Goal: Task Accomplishment & Management: Manage account settings

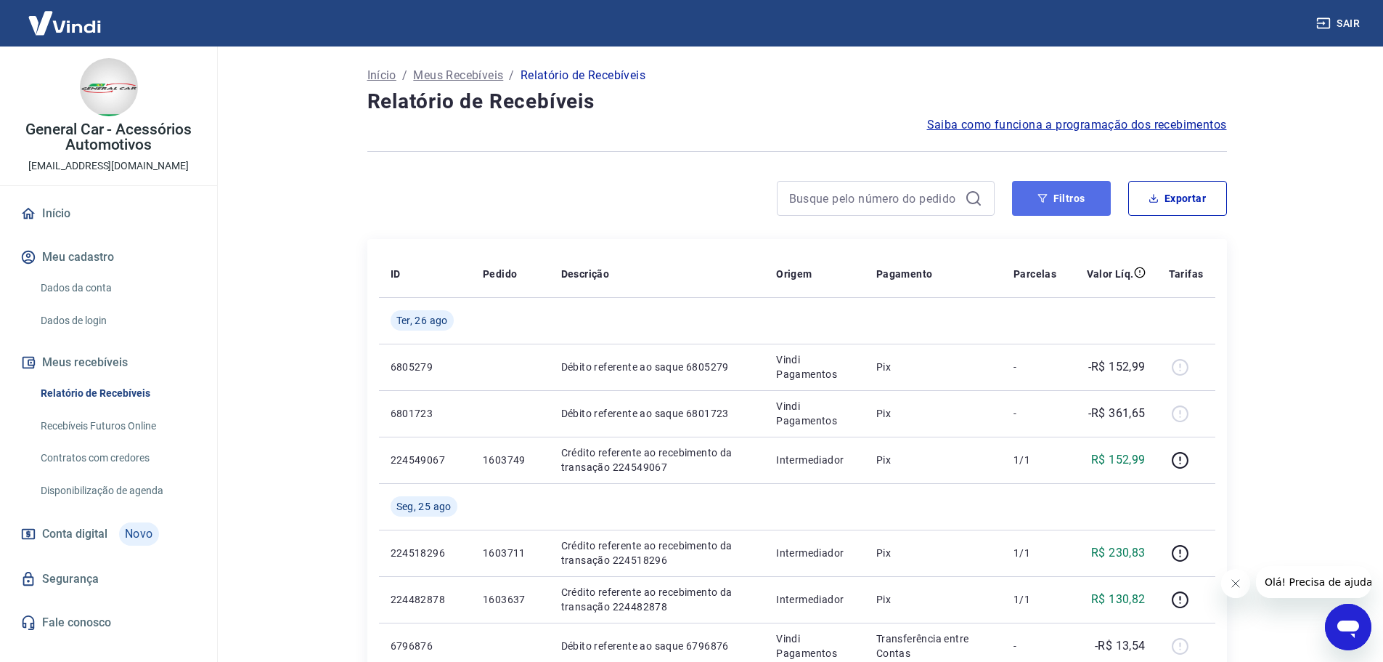
click at [1073, 194] on button "Filtros" at bounding box center [1061, 198] width 99 height 35
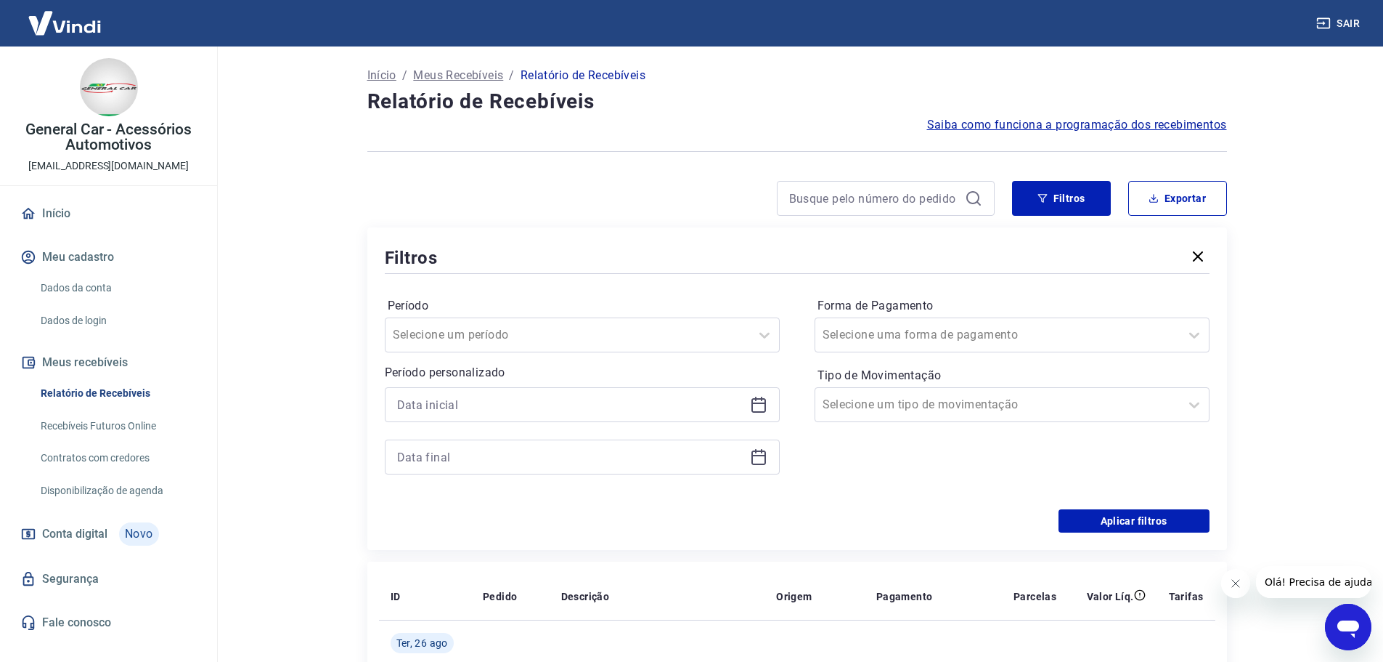
click at [499, 444] on div at bounding box center [582, 456] width 395 height 35
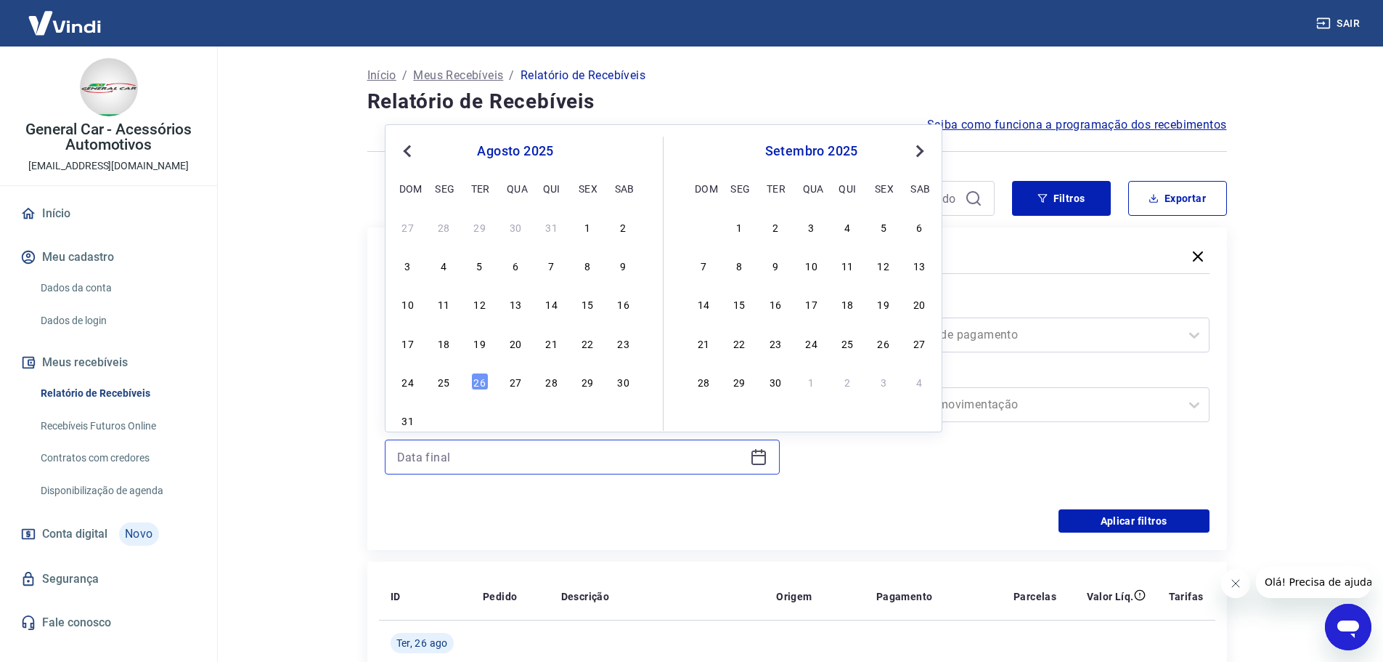
click at [450, 455] on input at bounding box center [570, 457] width 347 height 22
click at [442, 383] on div "25" at bounding box center [443, 381] width 17 height 17
click at [273, 423] on main "Início / Meus Recebíveis / Relatório de Recebíveis Relatório de Recebíveis Saib…" at bounding box center [797, 353] width 1173 height 615
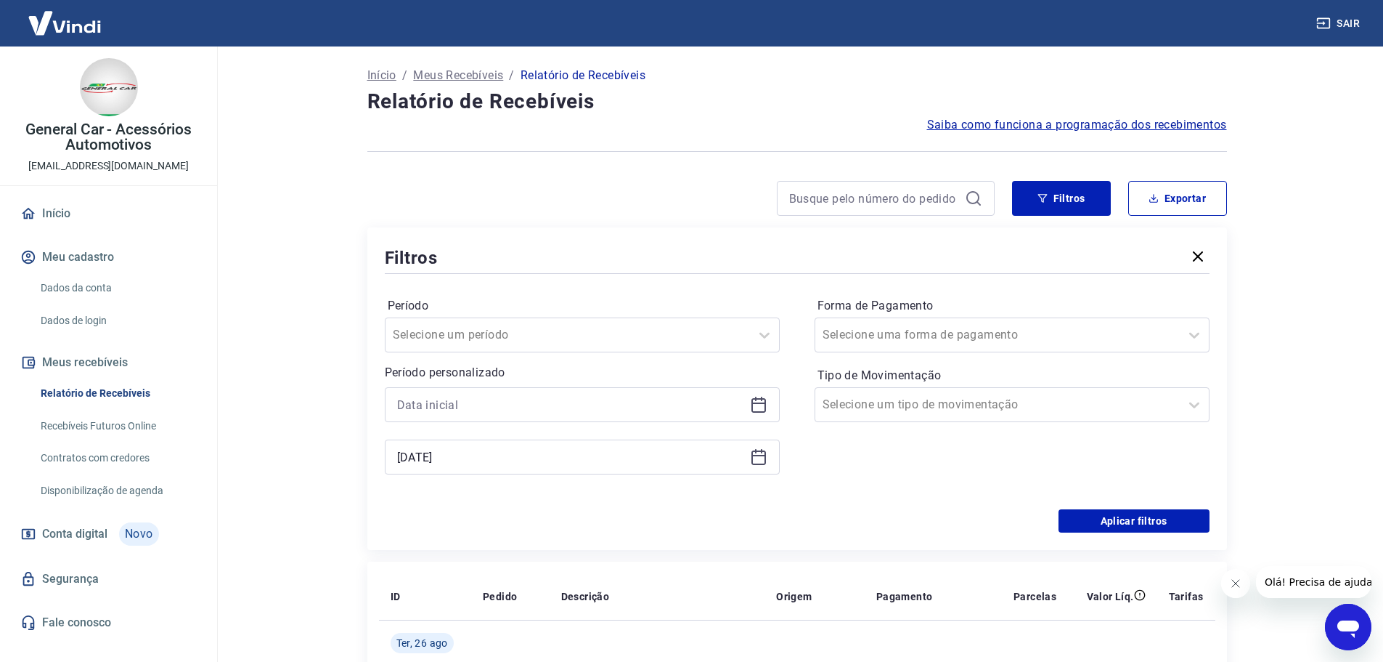
type input "[DATE]"
click at [426, 400] on input at bounding box center [570, 405] width 347 height 22
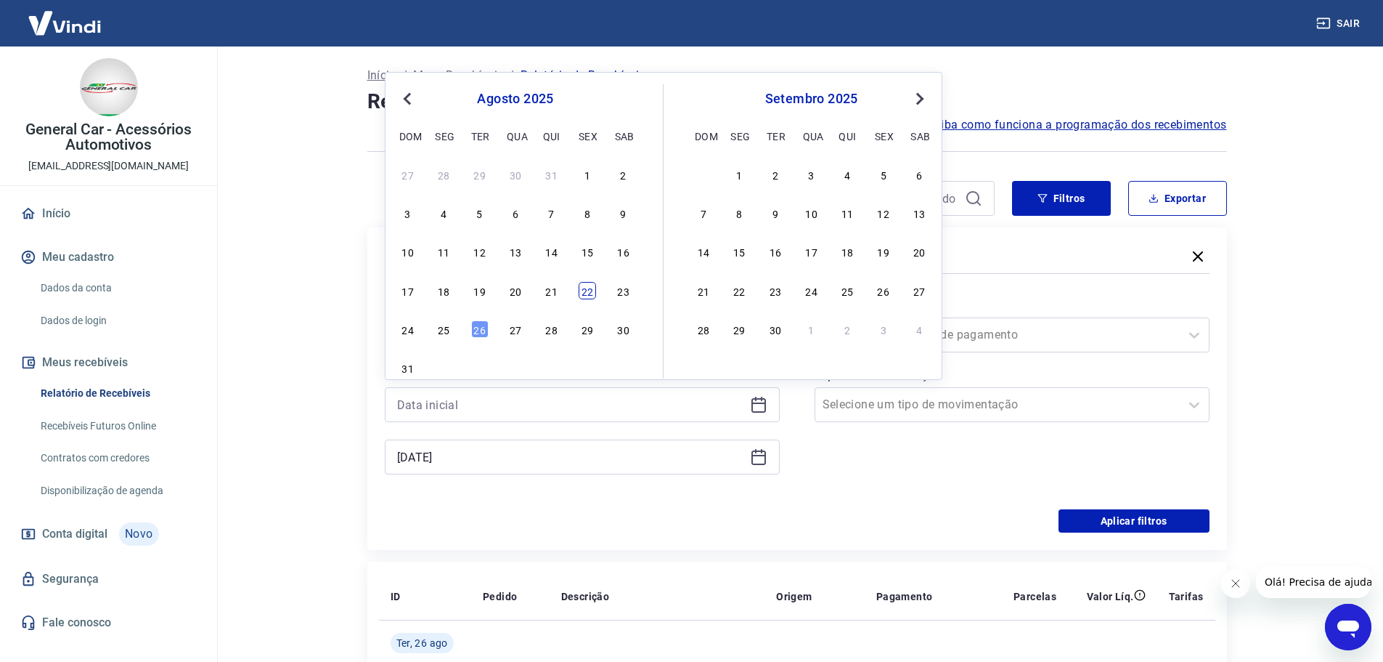
click at [585, 296] on div "22" at bounding box center [587, 290] width 17 height 17
type input "[DATE]"
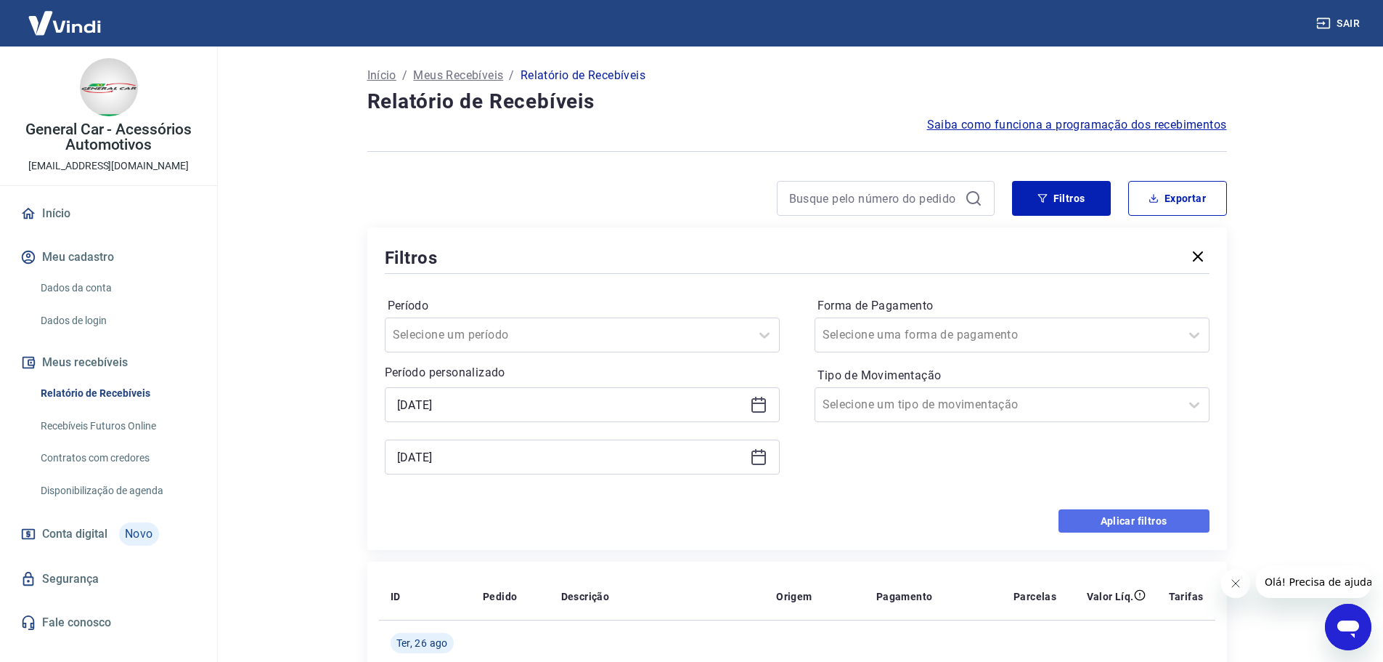
click at [1068, 519] on button "Aplicar filtros" at bounding box center [1134, 520] width 151 height 23
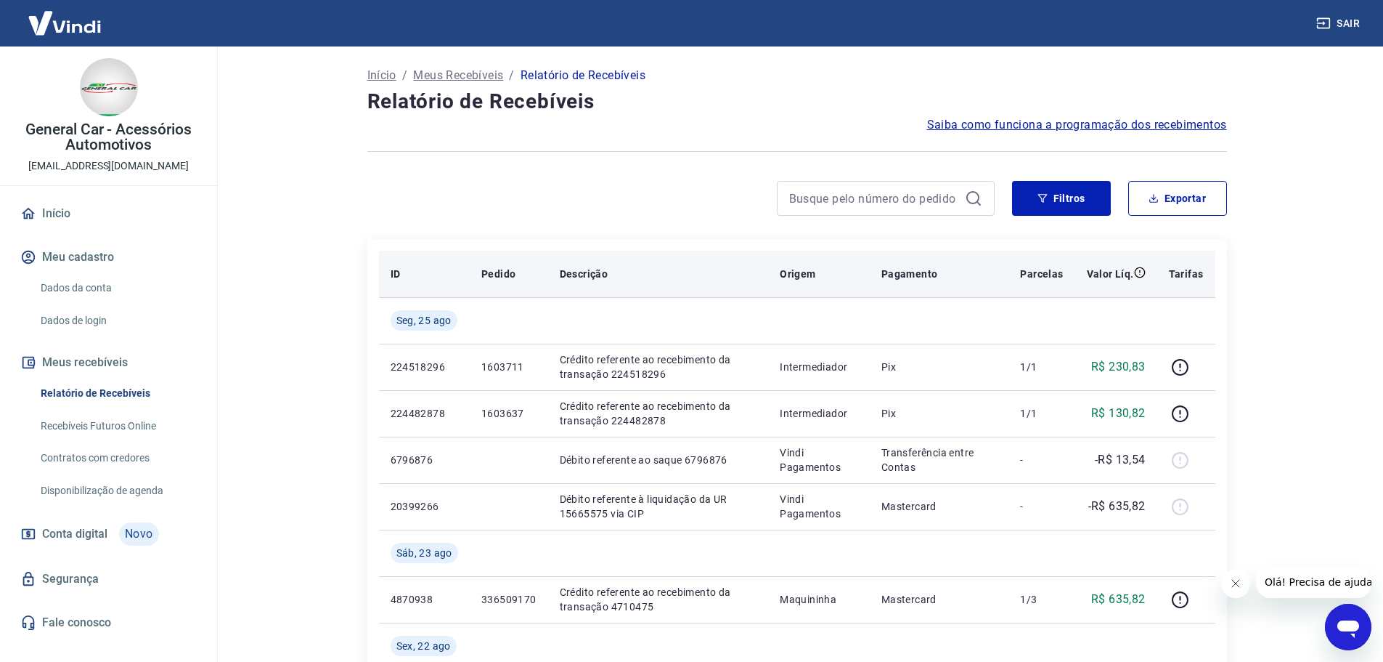
scroll to position [73, 0]
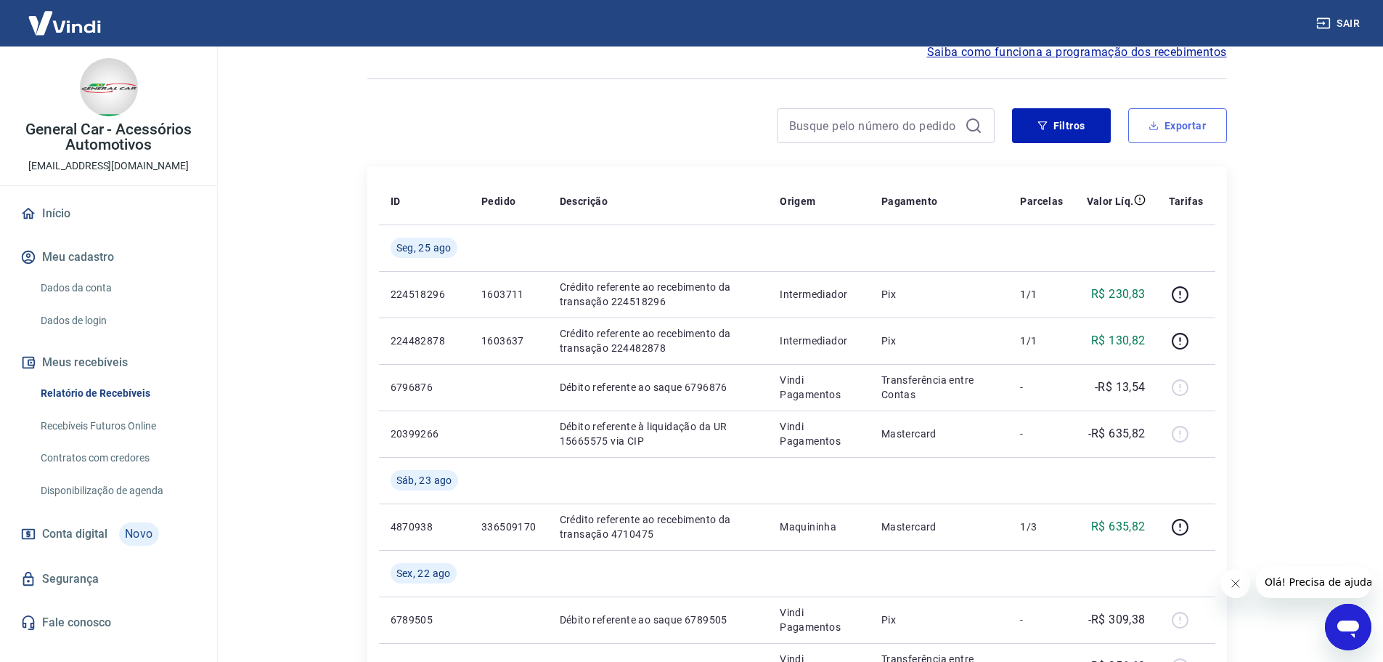
click at [1142, 134] on button "Exportar" at bounding box center [1178, 125] width 99 height 35
type input "[DATE]"
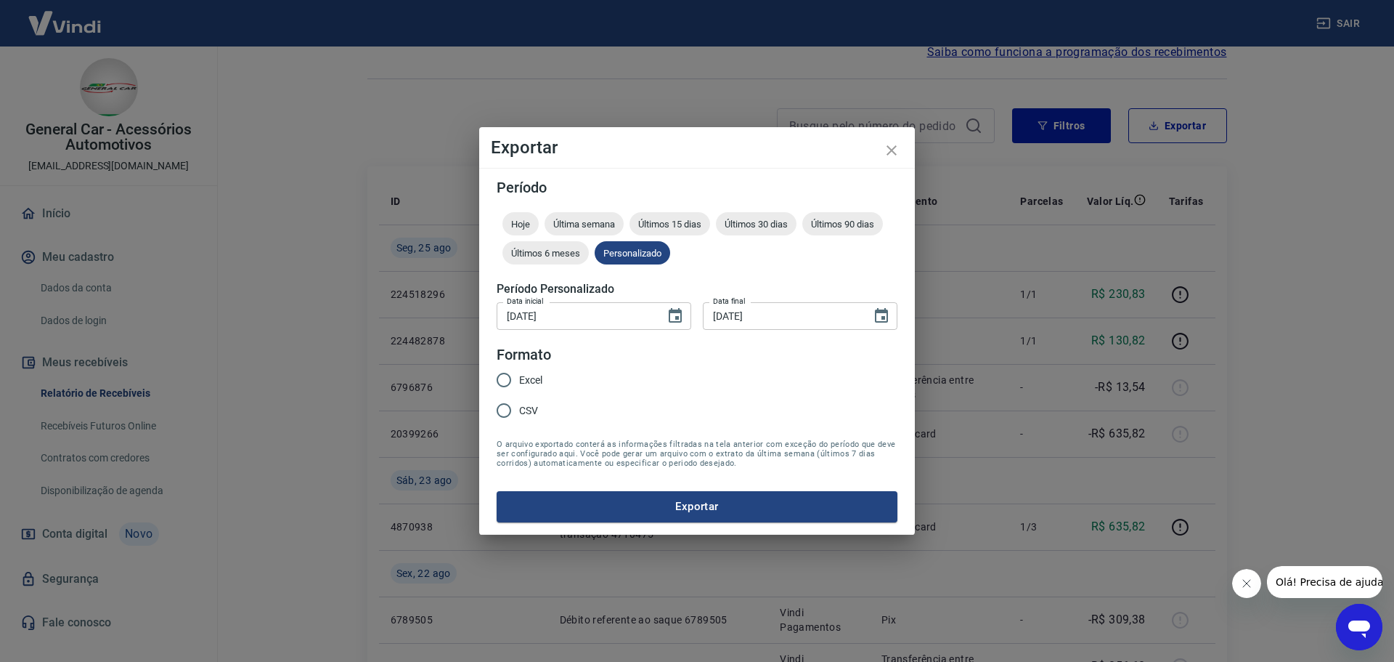
click at [512, 383] on input "Excel" at bounding box center [504, 380] width 31 height 31
radio input "true"
click at [670, 505] on button "Exportar" at bounding box center [697, 506] width 401 height 31
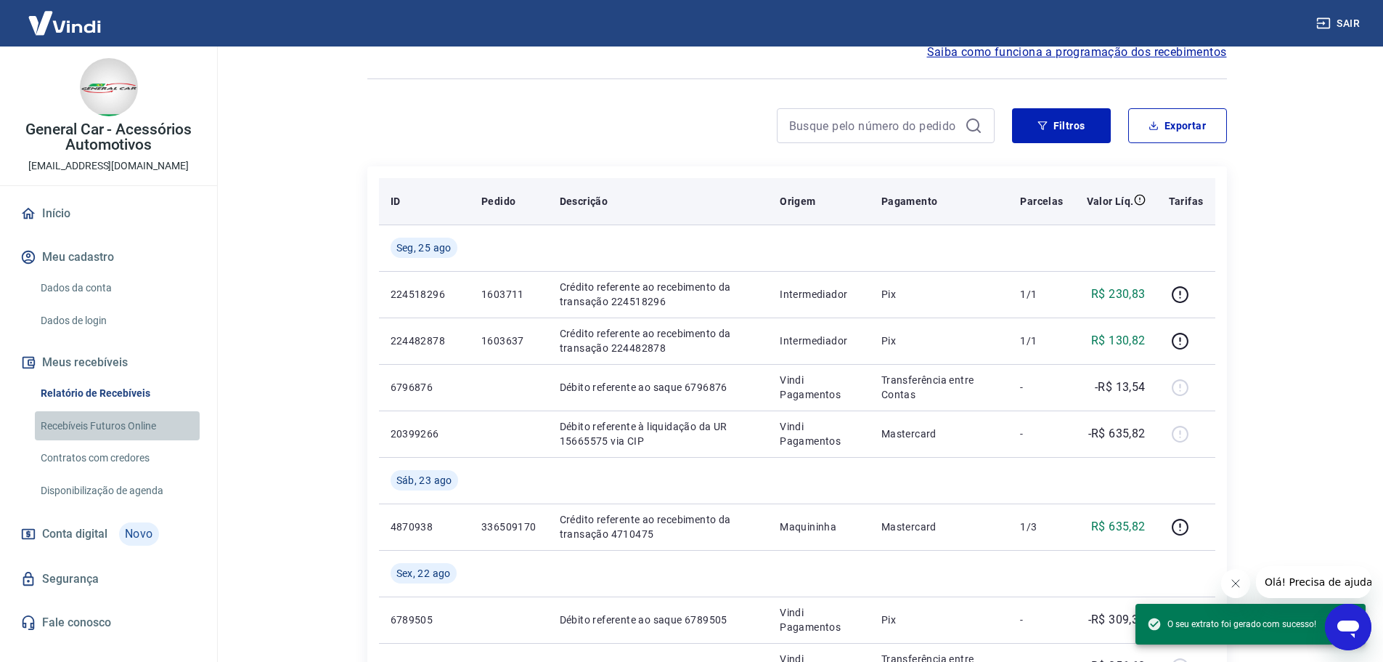
drag, startPoint x: 92, startPoint y: 420, endPoint x: 379, endPoint y: 190, distance: 367.8
click at [92, 420] on link "Recebíveis Futuros Online" at bounding box center [117, 426] width 165 height 30
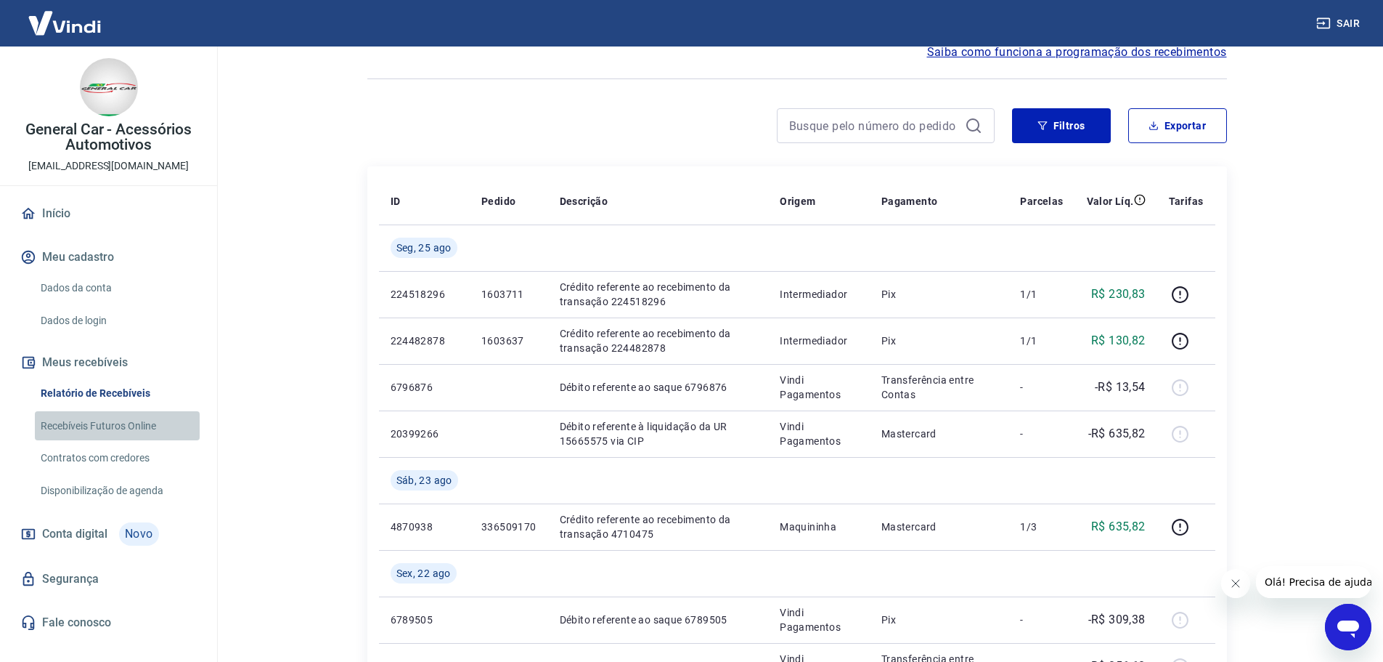
click at [113, 418] on link "Recebíveis Futuros Online" at bounding box center [117, 426] width 165 height 30
click at [1069, 126] on button "Filtros" at bounding box center [1061, 125] width 99 height 35
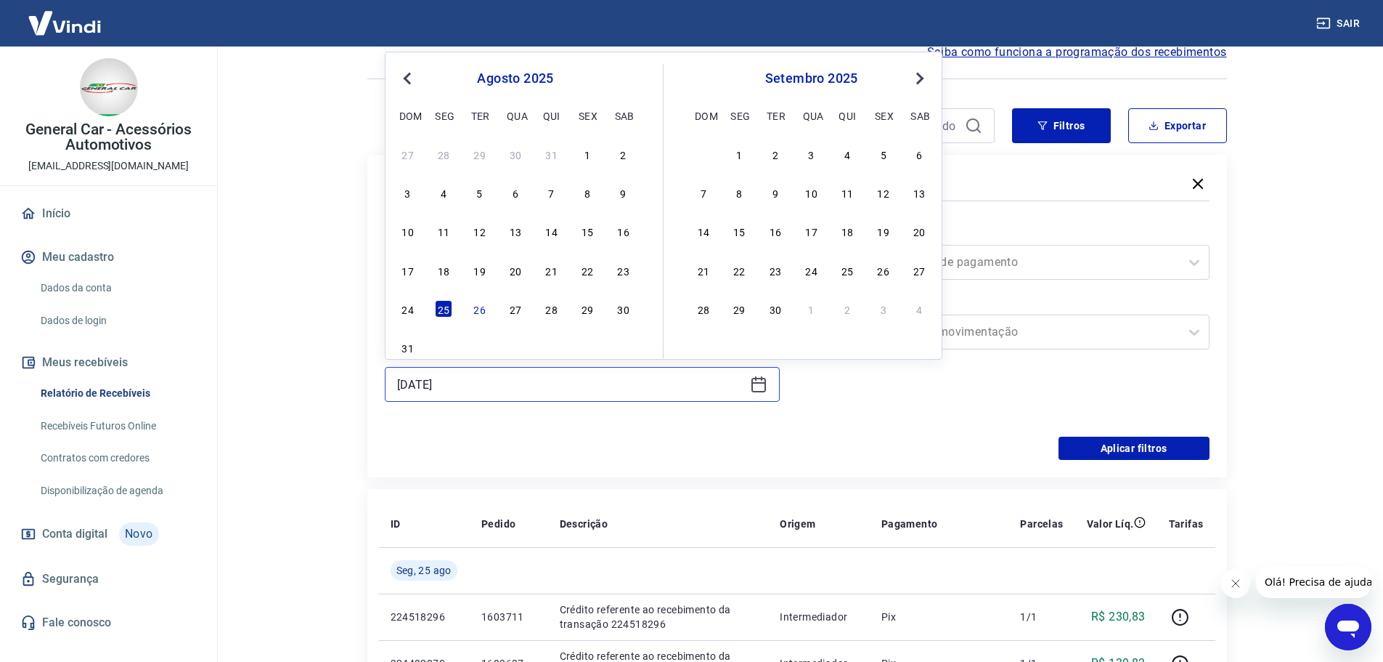
click at [564, 384] on input "[DATE]" at bounding box center [570, 384] width 347 height 22
click at [471, 317] on div "24 25 26 27 28 29 30" at bounding box center [515, 308] width 237 height 21
click at [474, 317] on div "26" at bounding box center [479, 308] width 17 height 17
type input "[DATE]"
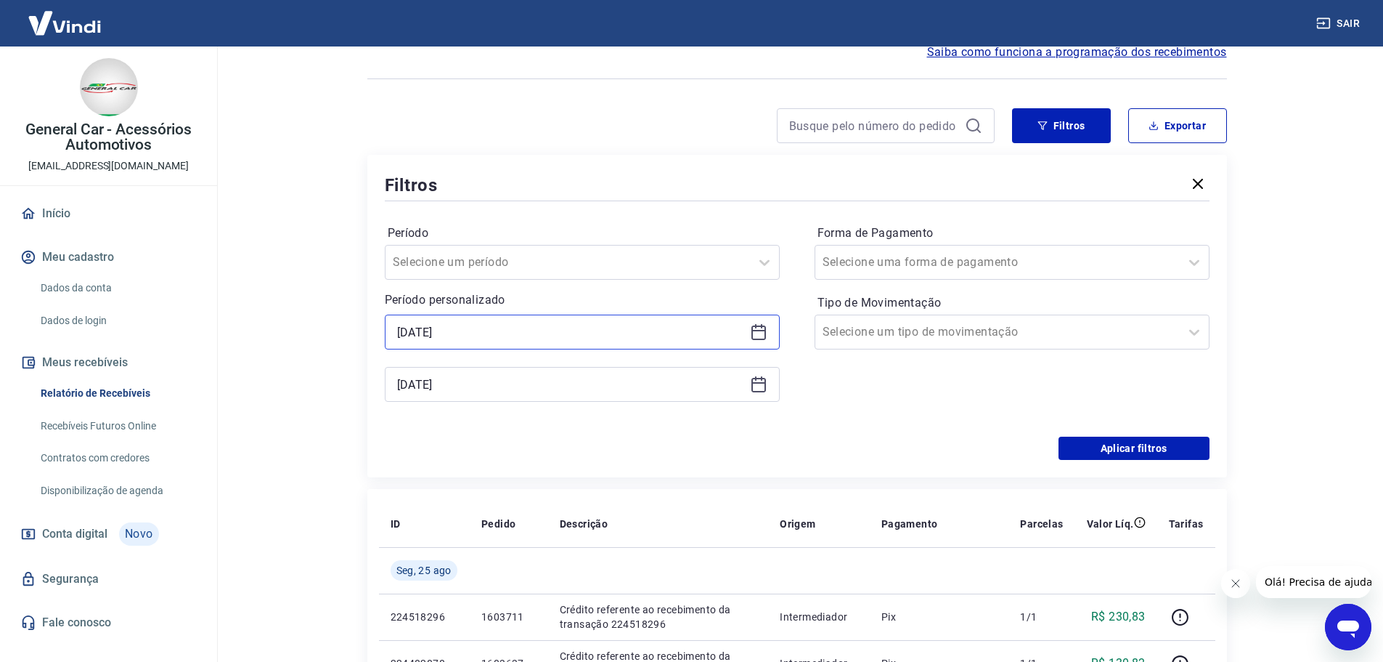
click at [462, 337] on input "[DATE]" at bounding box center [570, 332] width 347 height 22
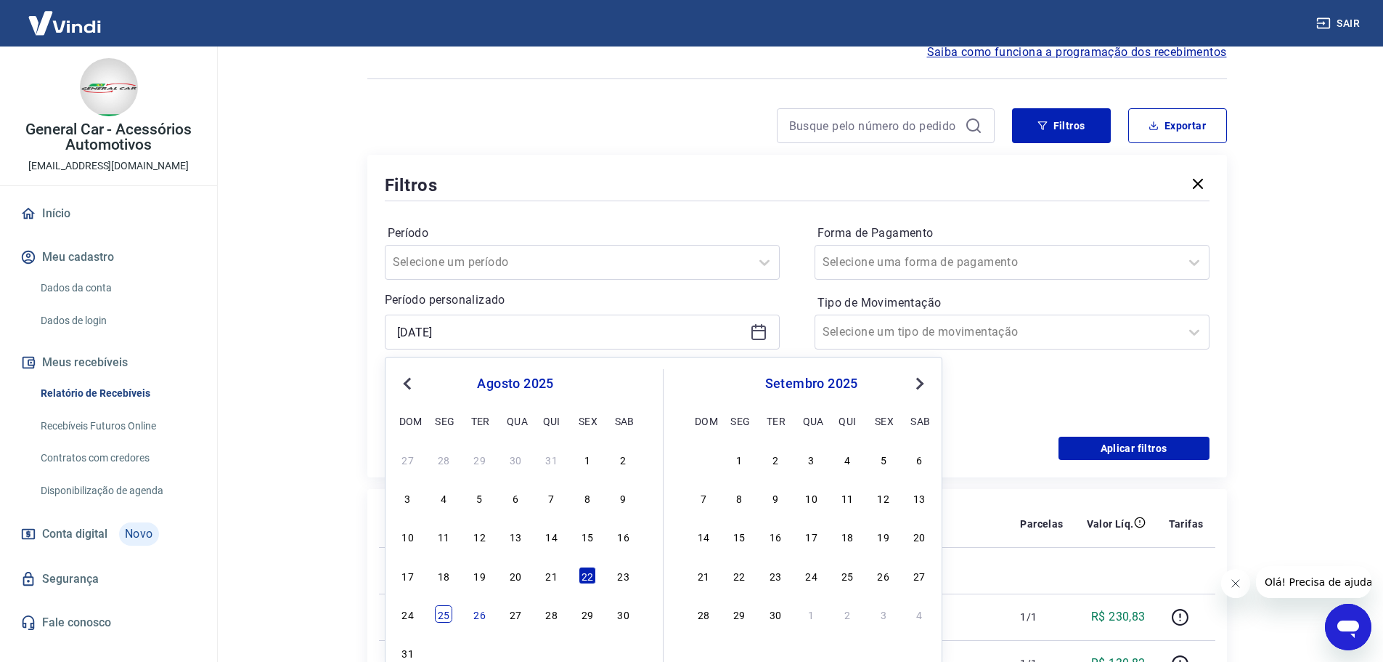
click at [451, 617] on div "25" at bounding box center [443, 613] width 17 height 17
type input "[DATE]"
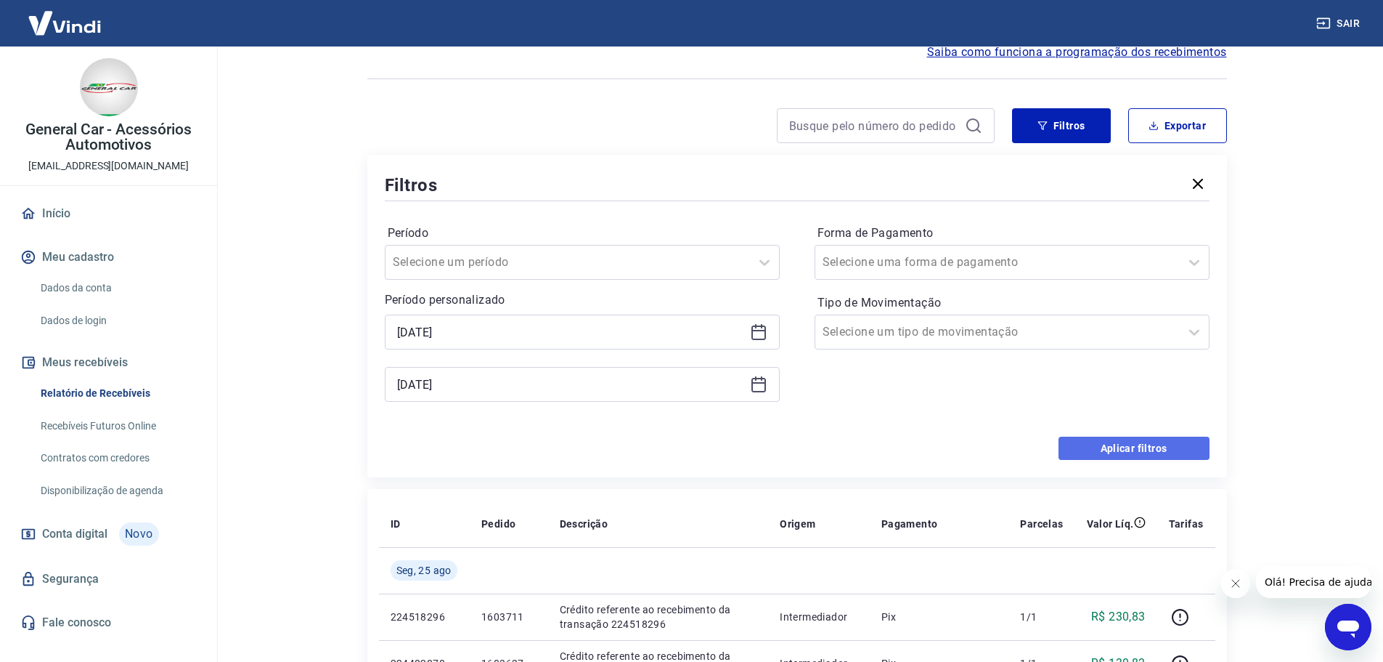
click at [1123, 456] on button "Aplicar filtros" at bounding box center [1134, 447] width 151 height 23
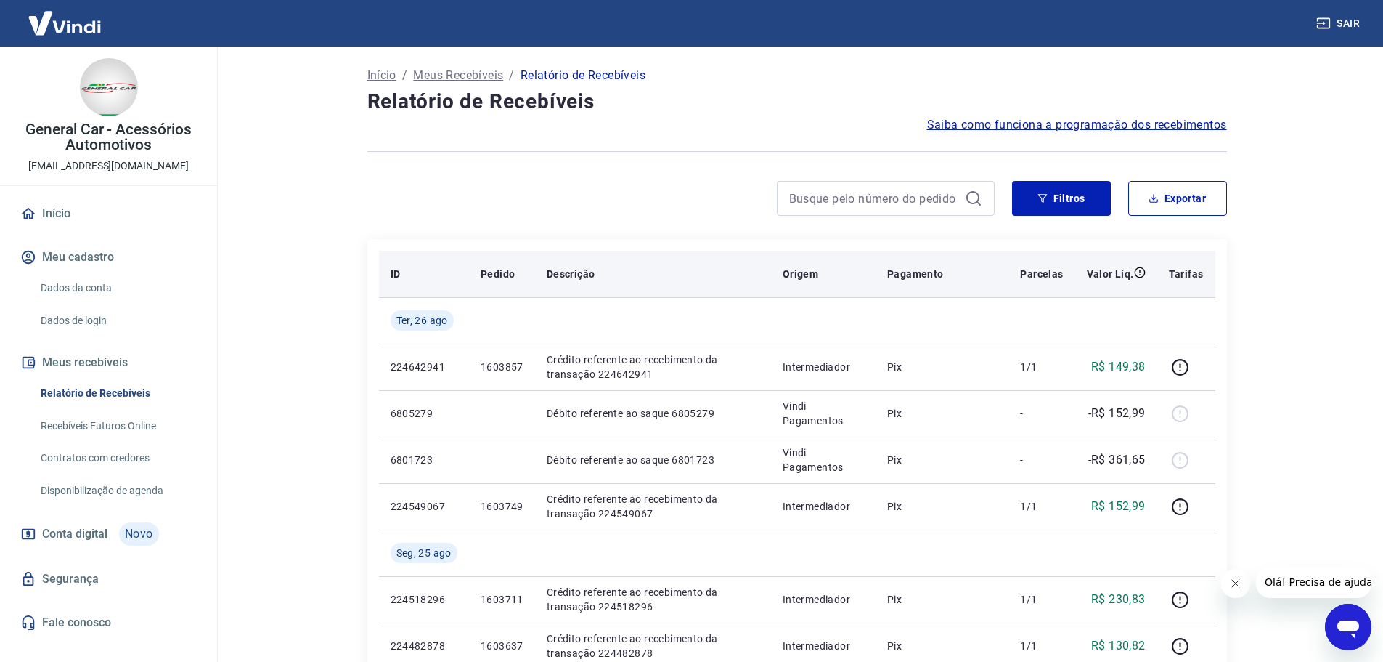
scroll to position [73, 0]
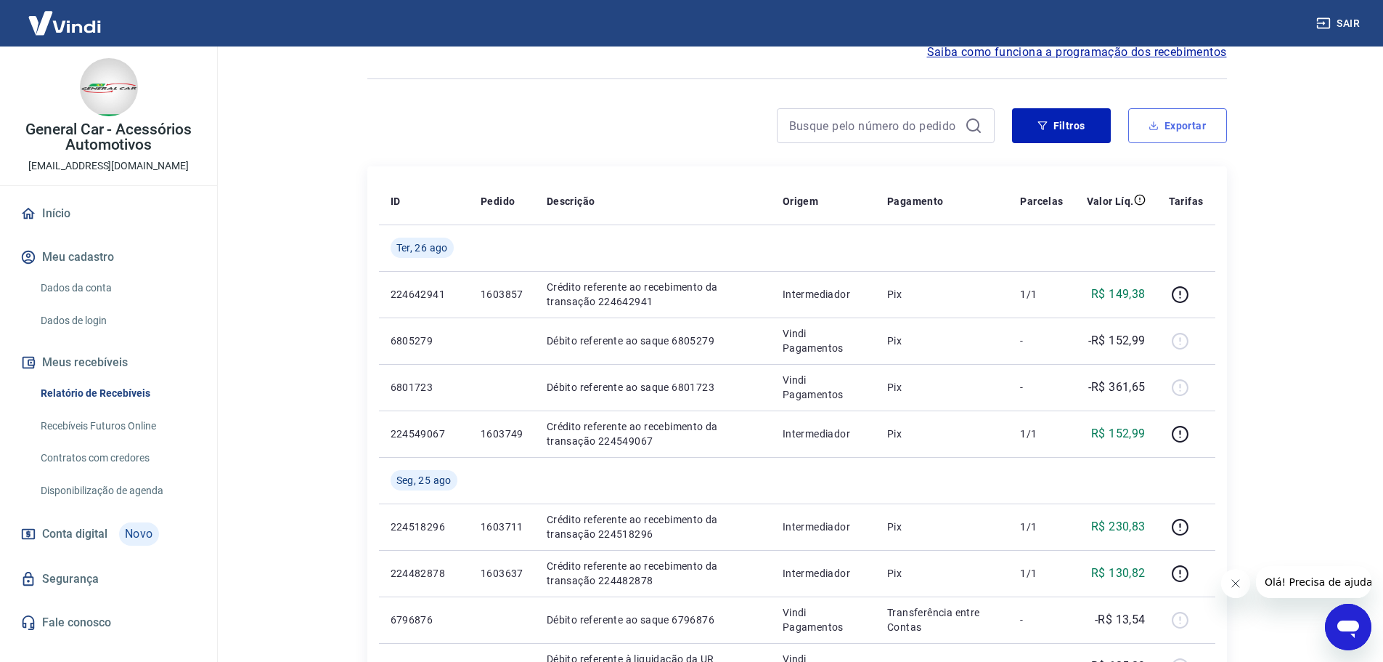
click at [1158, 116] on button "Exportar" at bounding box center [1178, 125] width 99 height 35
type input "[DATE]"
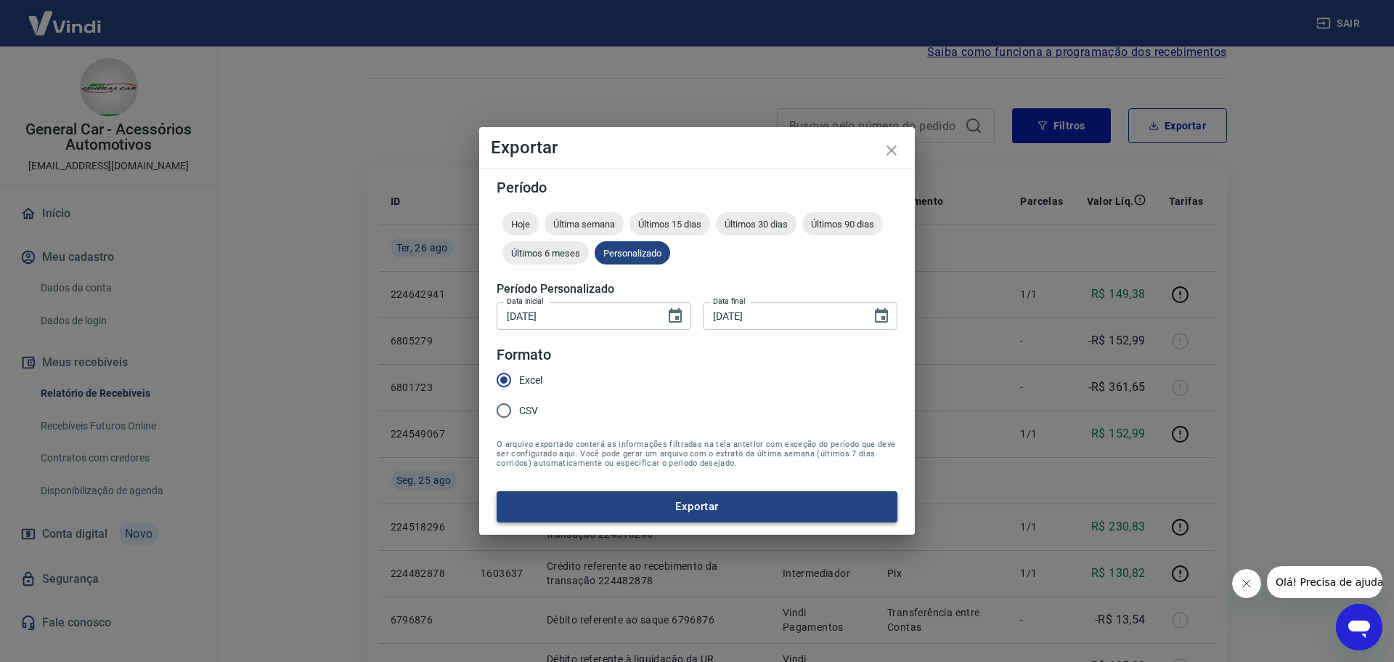
click at [551, 500] on button "Exportar" at bounding box center [697, 506] width 401 height 31
